Goal: Information Seeking & Learning: Find contact information

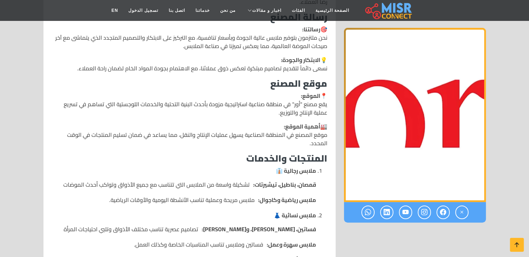
scroll to position [301, 0]
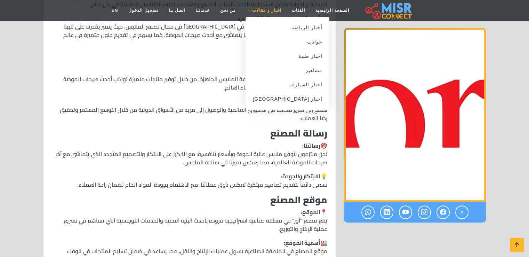
click at [247, 11] on link "اخبار و مقالات" at bounding box center [264, 10] width 46 height 13
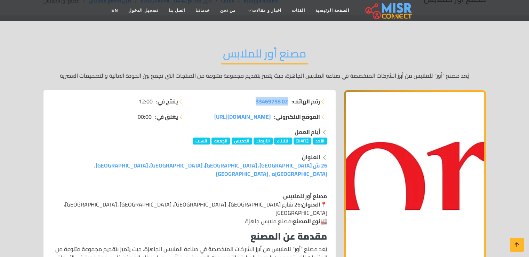
scroll to position [23, 0]
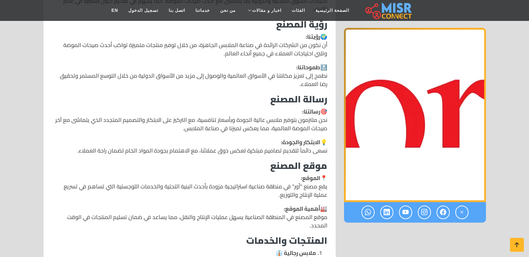
scroll to position [348, 0]
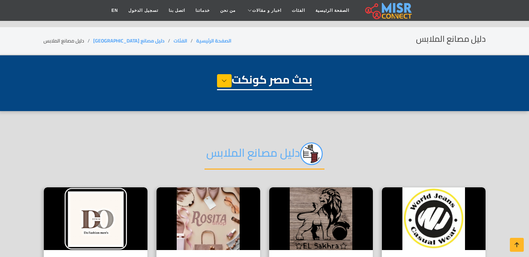
select select "**********"
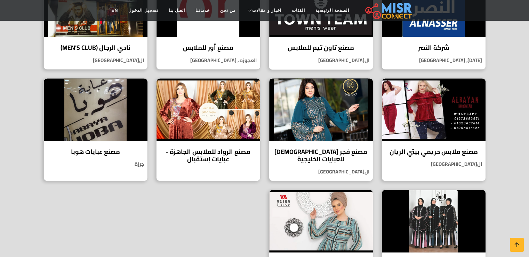
scroll to position [324, 0]
click at [426, 151] on h4 "مصنع ملابس حريمي بيتي الريان" at bounding box center [433, 152] width 93 height 8
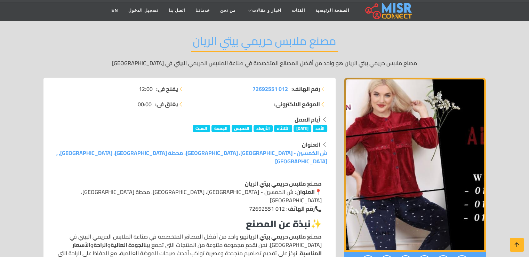
scroll to position [46, 0]
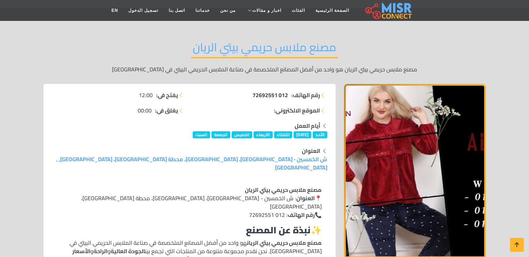
click at [274, 97] on span "012 72692551" at bounding box center [271, 95] width 36 height 10
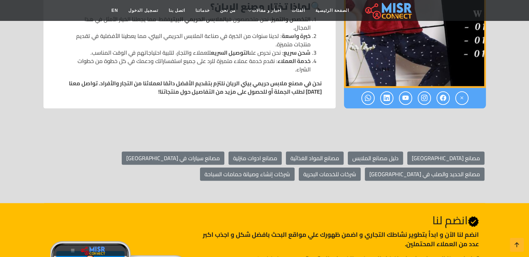
scroll to position [766, 0]
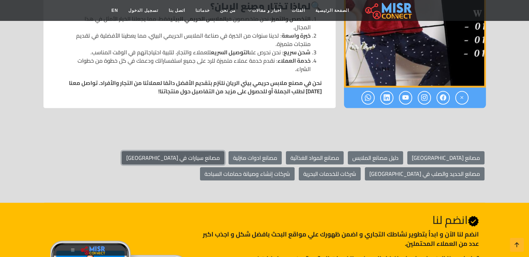
click at [225, 151] on link "مصانع سيارات في مصر" at bounding box center [173, 157] width 103 height 13
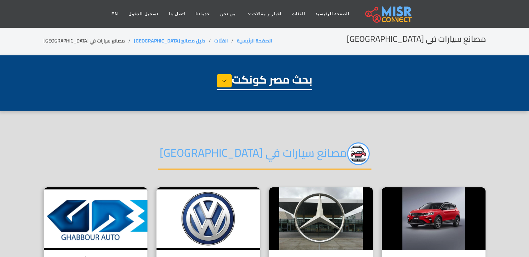
select select "**********"
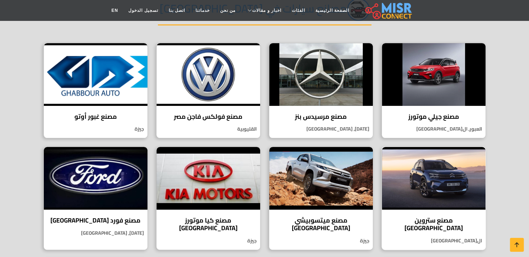
scroll to position [139, 0]
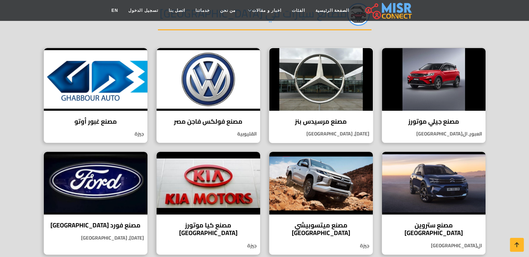
click at [308, 100] on img at bounding box center [321, 79] width 104 height 63
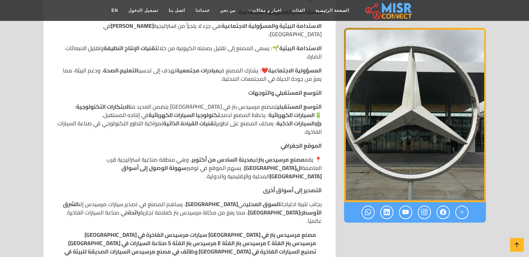
scroll to position [650, 0]
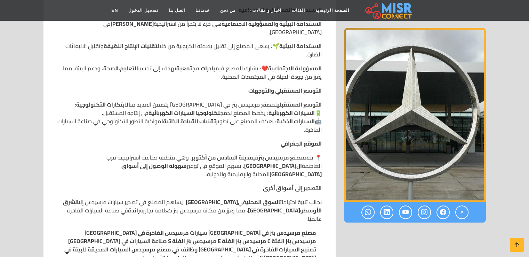
click at [380, 133] on img "1 / 1" at bounding box center [415, 115] width 142 height 174
click at [443, 131] on img "1 / 1" at bounding box center [415, 115] width 142 height 174
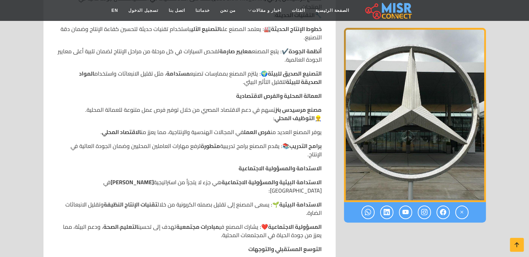
scroll to position [487, 0]
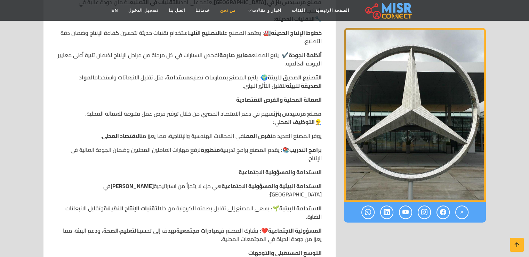
click at [225, 9] on link "من نحن" at bounding box center [228, 10] width 26 height 13
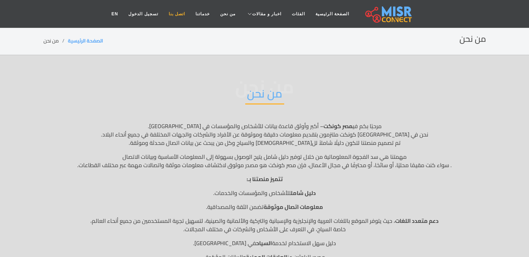
click at [177, 13] on link "اتصل بنا" at bounding box center [177, 13] width 27 height 13
